Goal: Find specific page/section: Find specific page/section

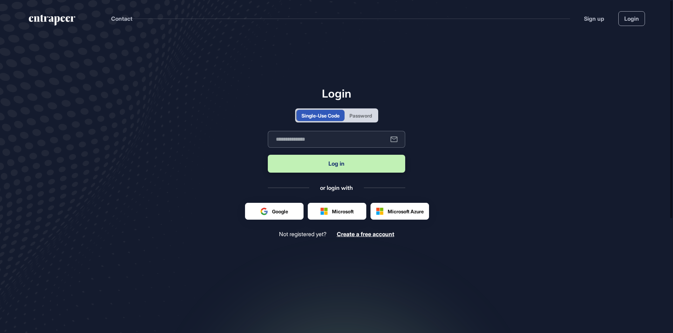
click at [339, 141] on input "text" at bounding box center [336, 139] width 137 height 17
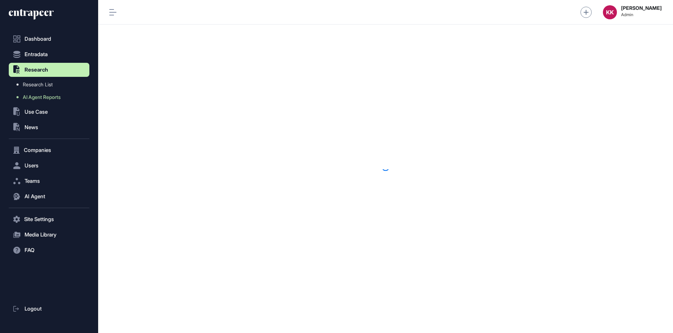
scroll to position [0, 0]
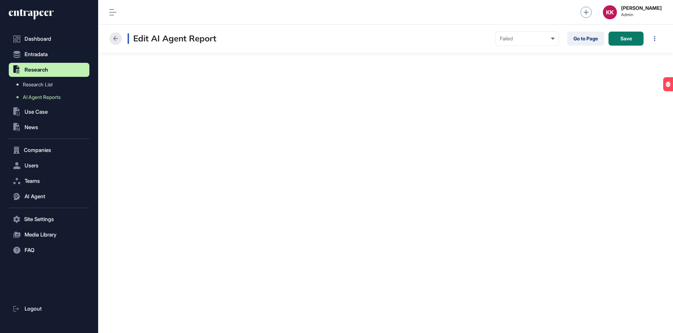
click at [118, 36] on icon at bounding box center [115, 38] width 8 height 8
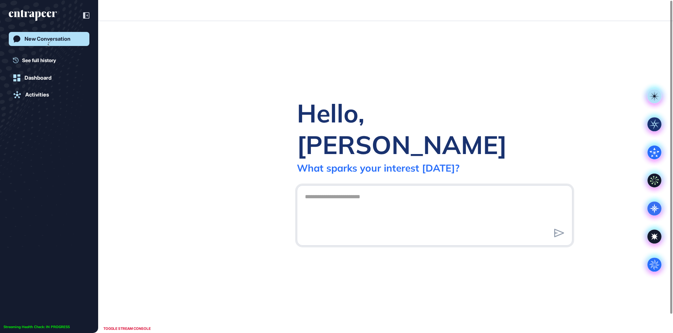
scroll to position [0, 0]
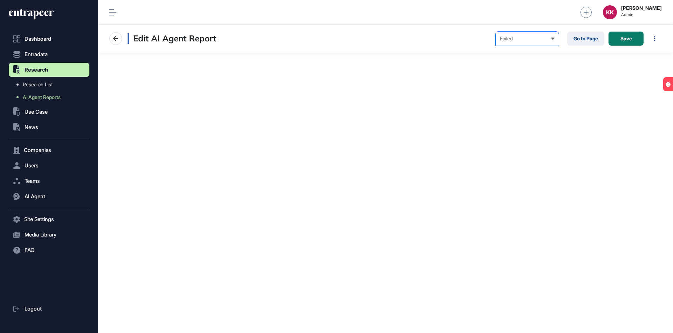
click at [532, 39] on div "Failed" at bounding box center [527, 39] width 55 height 6
click at [590, 40] on link "Go to Page" at bounding box center [585, 39] width 37 height 14
